Goal: Navigation & Orientation: Find specific page/section

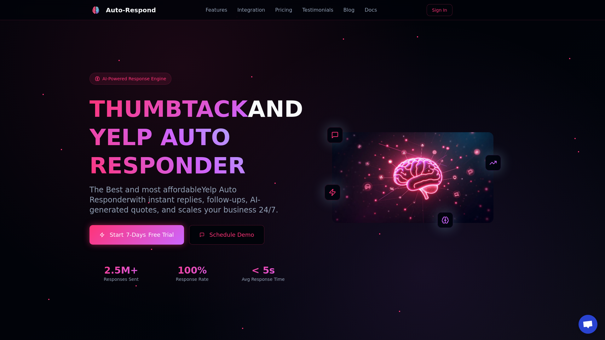
click at [343, 10] on link "Blog" at bounding box center [348, 10] width 11 height 8
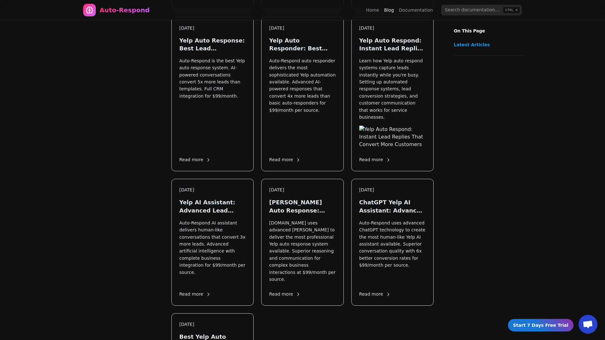
scroll to position [874, 0]
